Goal: Task Accomplishment & Management: Manage account settings

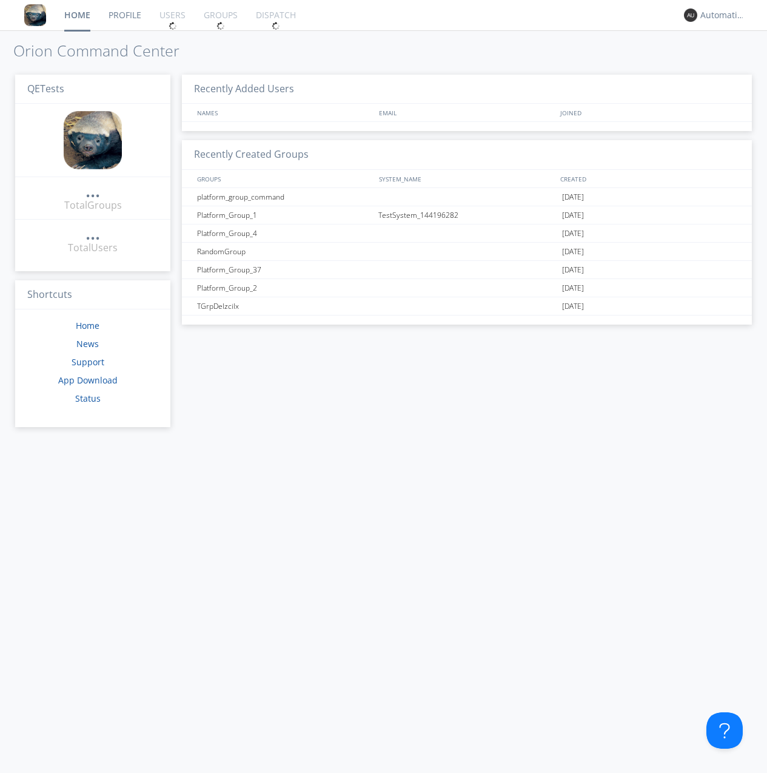
click at [89, 229] on div "..." at bounding box center [93, 233] width 15 height 12
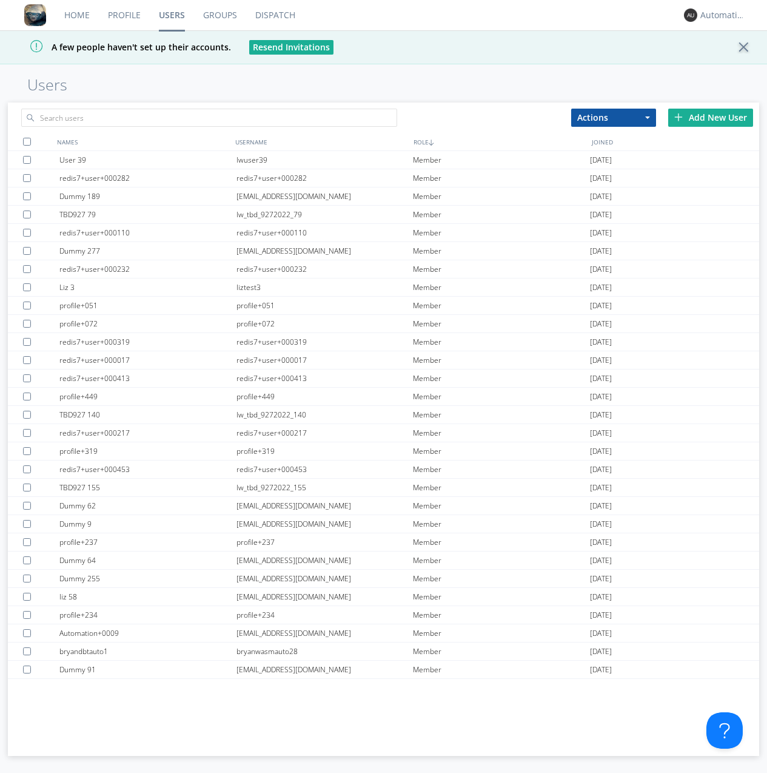
click at [711, 117] on div "Add New User" at bounding box center [710, 118] width 85 height 18
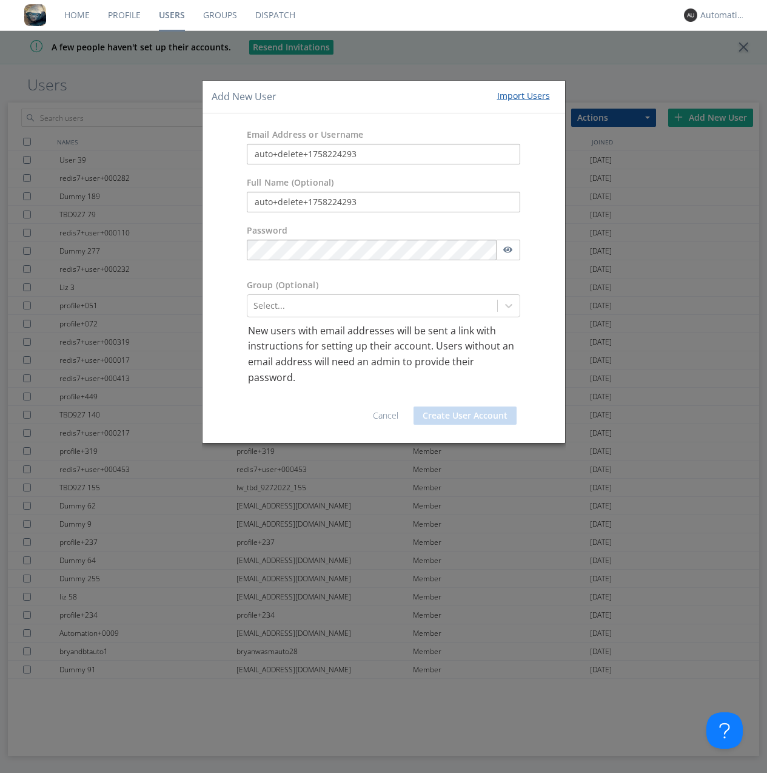
type input "auto+delete+1758224293"
click at [465, 415] on button "Create User Account" at bounding box center [465, 415] width 103 height 18
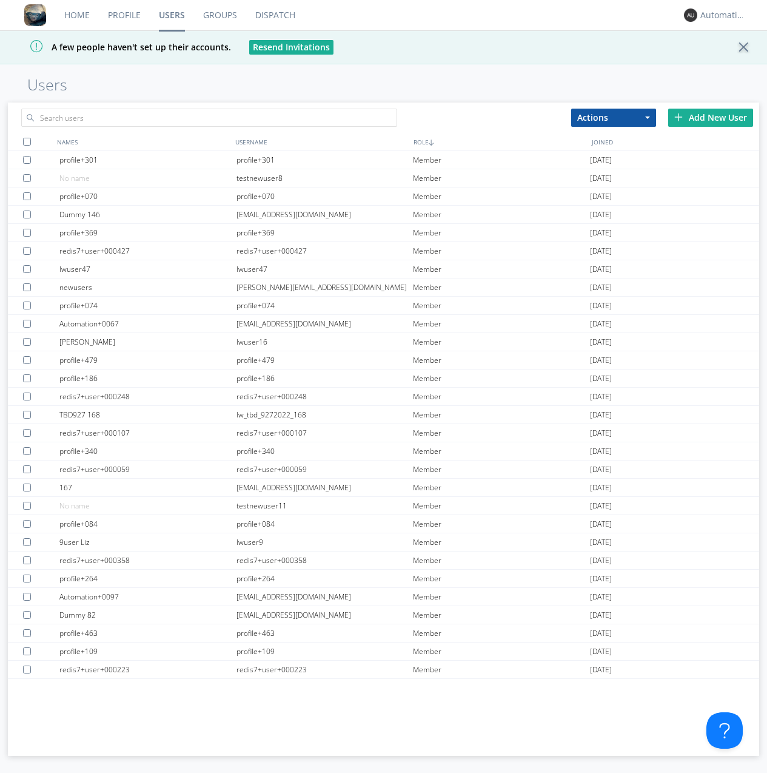
click at [220, 15] on link "Groups" at bounding box center [220, 15] width 52 height 30
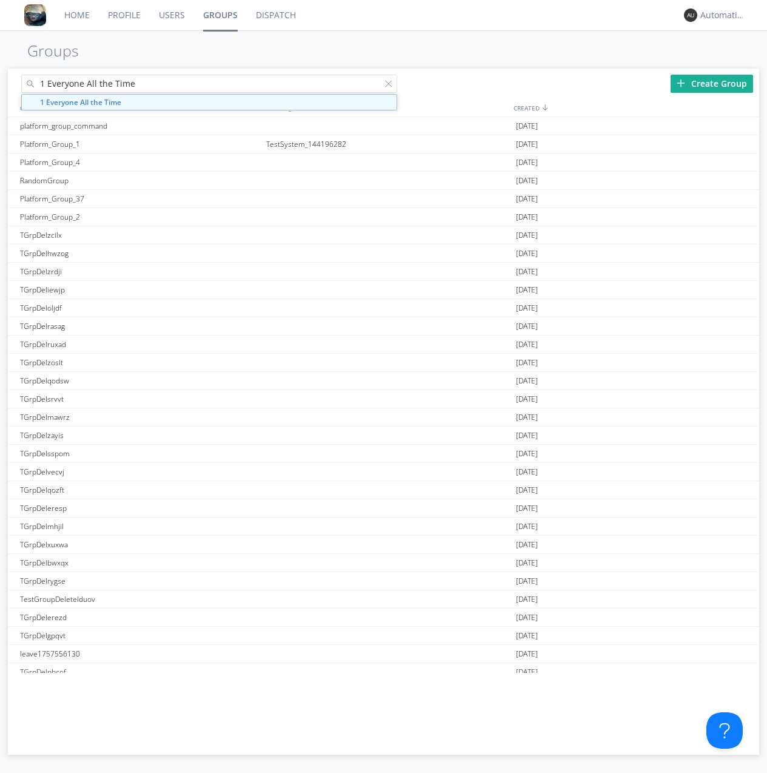
type input "1 Everyone All the Time"
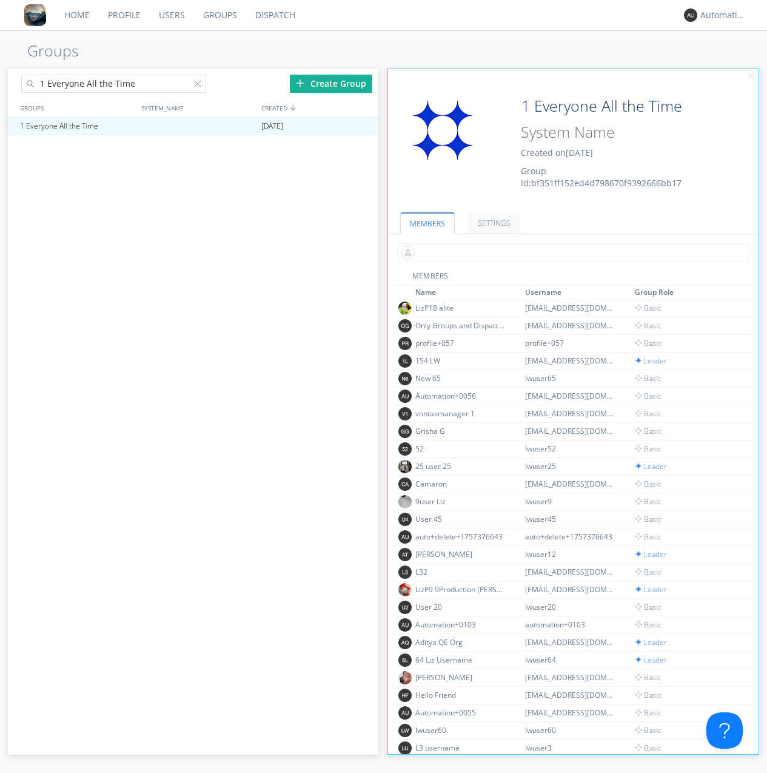
click at [571, 252] on input "text" at bounding box center [573, 252] width 352 height 18
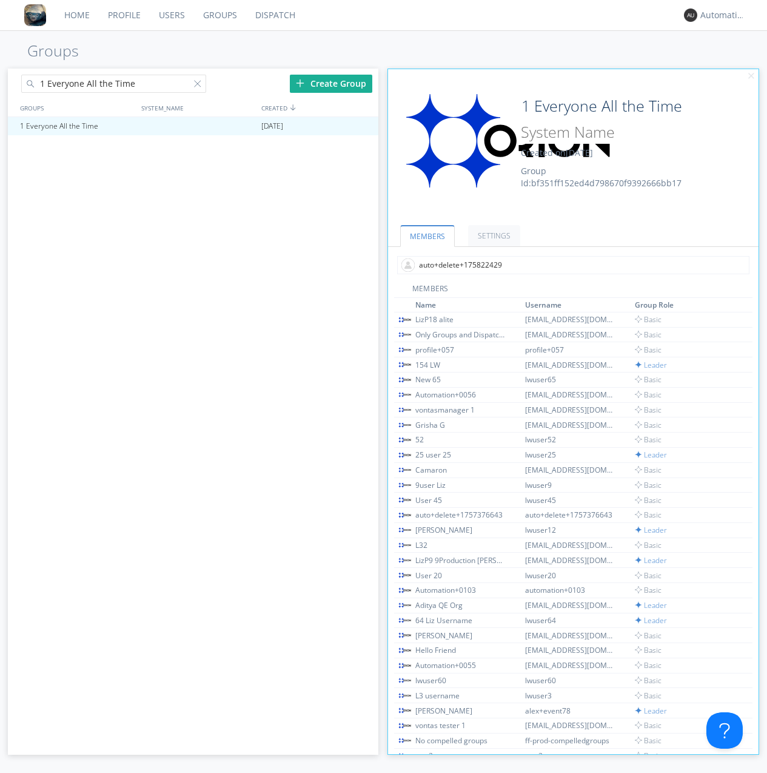
type input "auto+delete+1758224293"
click at [171, 15] on link "Users" at bounding box center [172, 15] width 44 height 30
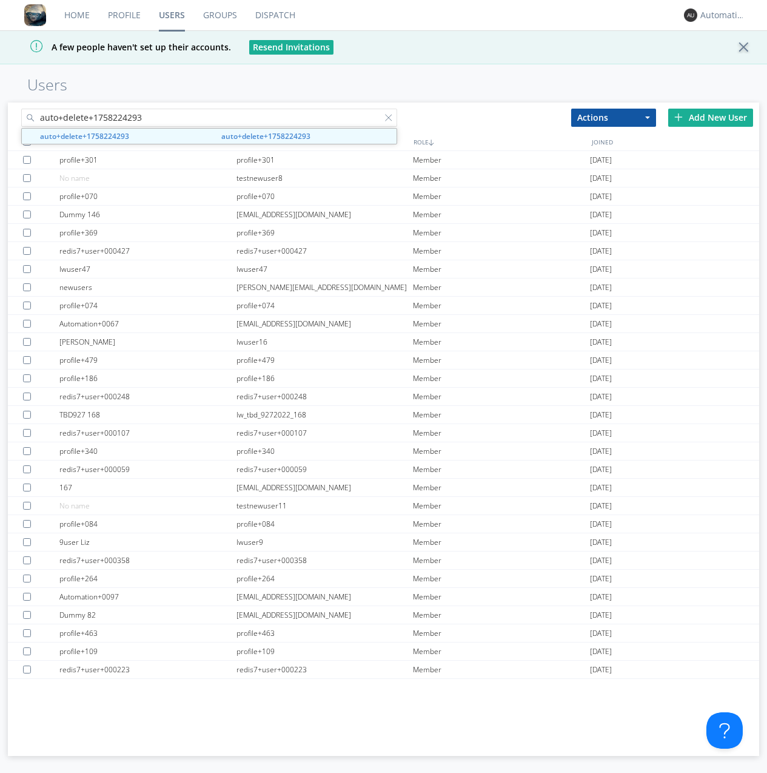
type input "auto+delete+1758224293"
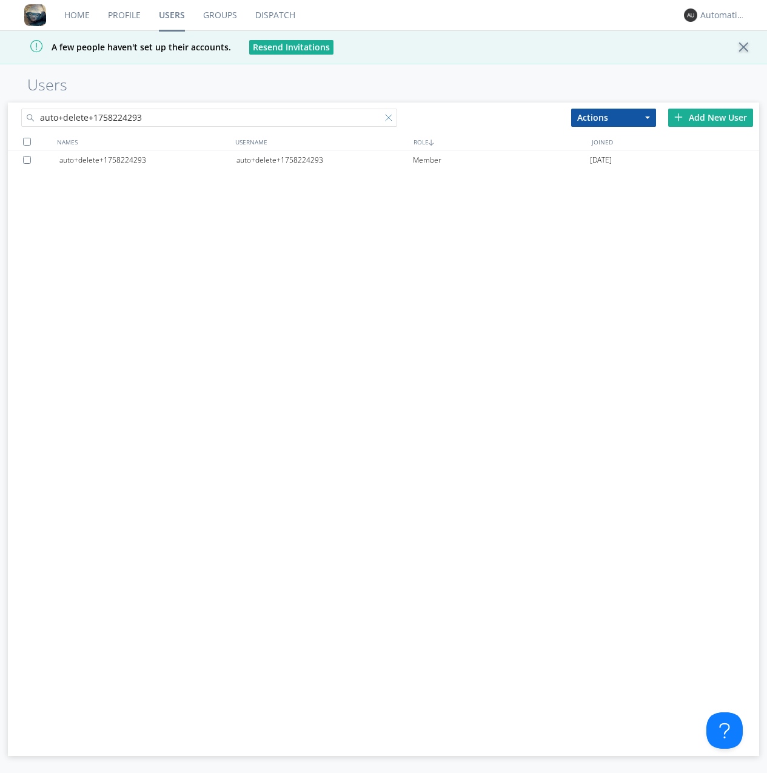
click at [324, 160] on div "auto+delete+1758224293" at bounding box center [325, 160] width 177 height 18
click at [391, 119] on div at bounding box center [391, 120] width 12 height 12
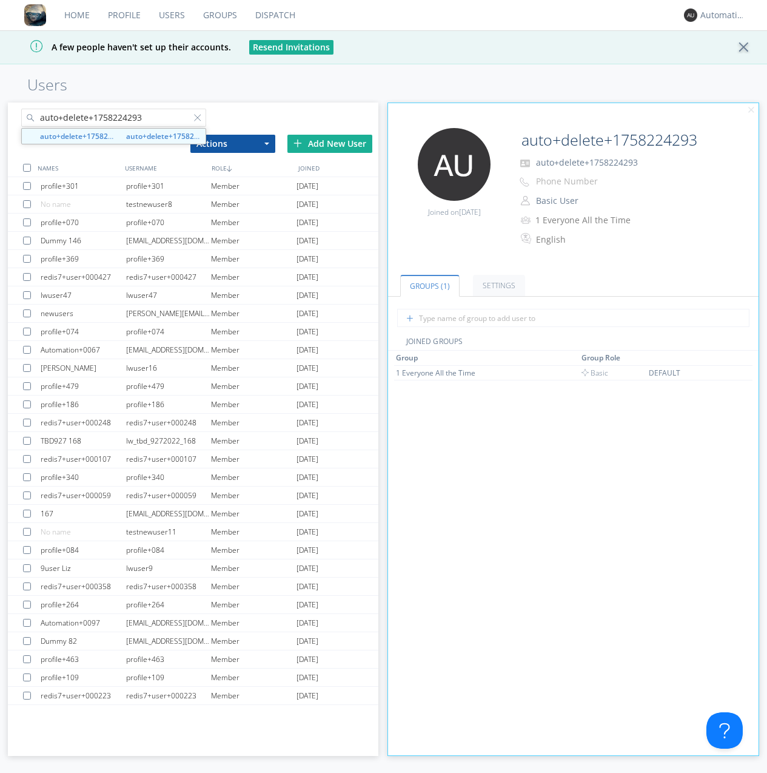
type input "auto+delete+1758224293"
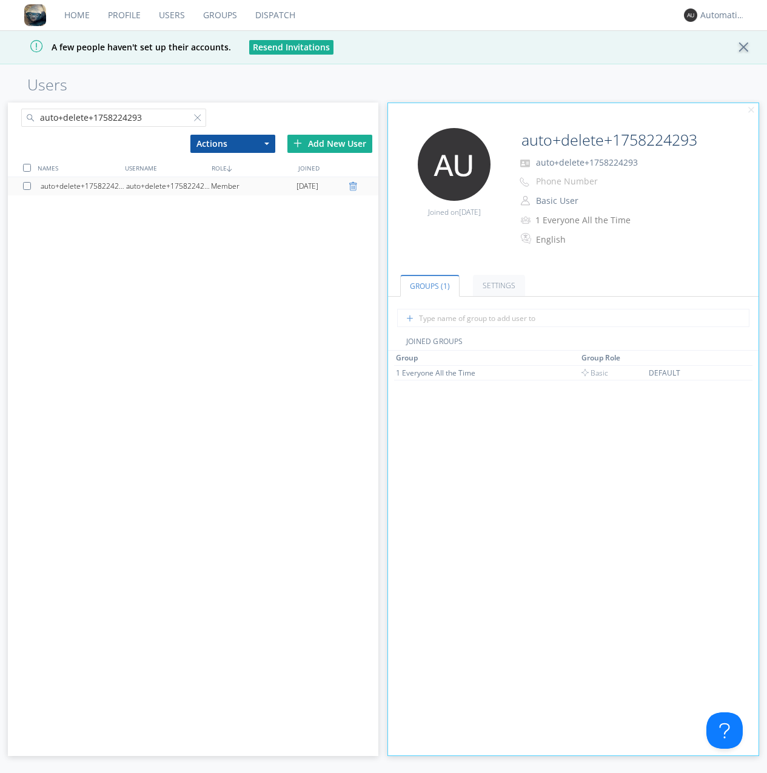
click at [354, 186] on div at bounding box center [355, 186] width 12 height 10
